Goal: Use online tool/utility: Utilize a website feature to perform a specific function

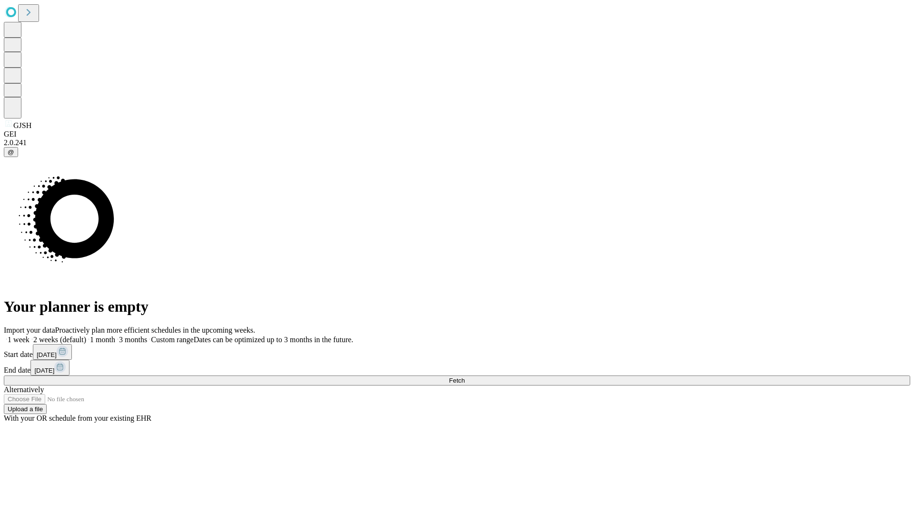
click at [464, 377] on span "Fetch" at bounding box center [457, 380] width 16 height 7
